Goal: Task Accomplishment & Management: Manage account settings

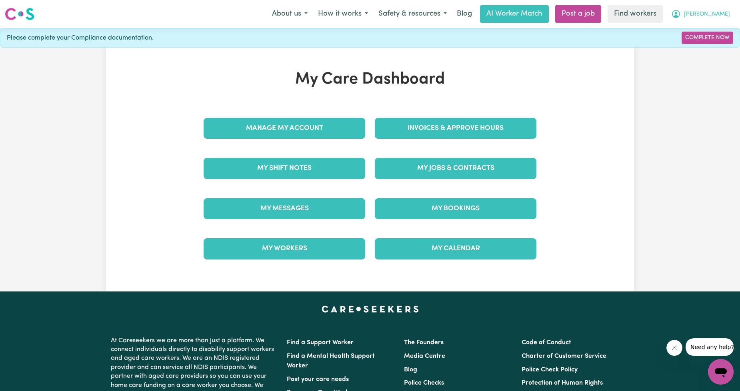
click at [717, 14] on span "[PERSON_NAME]" at bounding box center [707, 14] width 46 height 9
click at [712, 42] on link "Logout" at bounding box center [702, 45] width 63 height 15
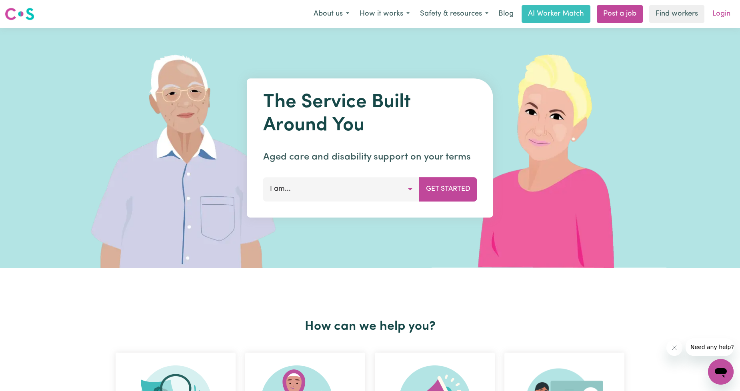
click at [715, 9] on link "Login" at bounding box center [721, 14] width 28 height 18
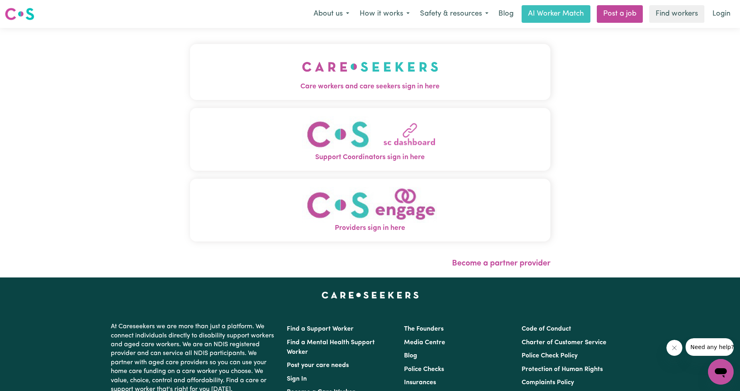
click at [376, 80] on img "Care workers and care seekers sign in here" at bounding box center [370, 67] width 136 height 30
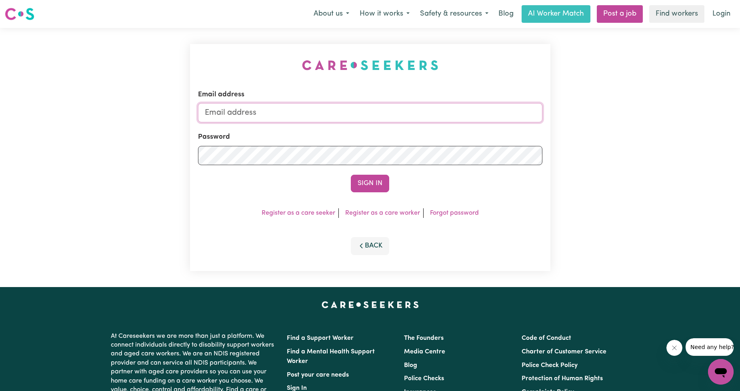
click at [365, 114] on input "Email address" at bounding box center [370, 112] width 344 height 19
drag, startPoint x: 243, startPoint y: 117, endPoint x: 258, endPoint y: 122, distance: 15.8
click at [258, 122] on form "Email address [EMAIL_ADDRESS][PERSON_NAME][DOMAIN_NAME] Password Sign In" at bounding box center [370, 141] width 344 height 103
click at [249, 114] on input "[EMAIL_ADDRESS][PERSON_NAME][DOMAIN_NAME]" at bounding box center [370, 112] width 344 height 19
drag, startPoint x: 246, startPoint y: 112, endPoint x: 365, endPoint y: 120, distance: 119.0
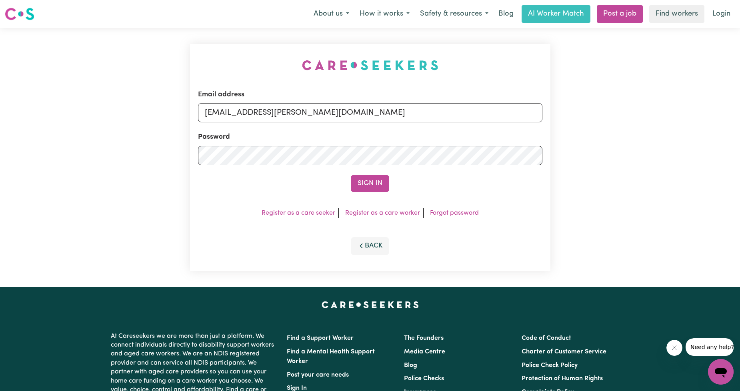
click at [365, 120] on input "[EMAIL_ADDRESS][PERSON_NAME][DOMAIN_NAME]" at bounding box center [370, 112] width 344 height 19
type input "superuser~[PERSON_NAME][EMAIL_ADDRESS][PERSON_NAME][DOMAIN_NAME]"
click at [379, 189] on button "Sign In" at bounding box center [370, 184] width 38 height 18
